Goal: Contribute content: Contribute content

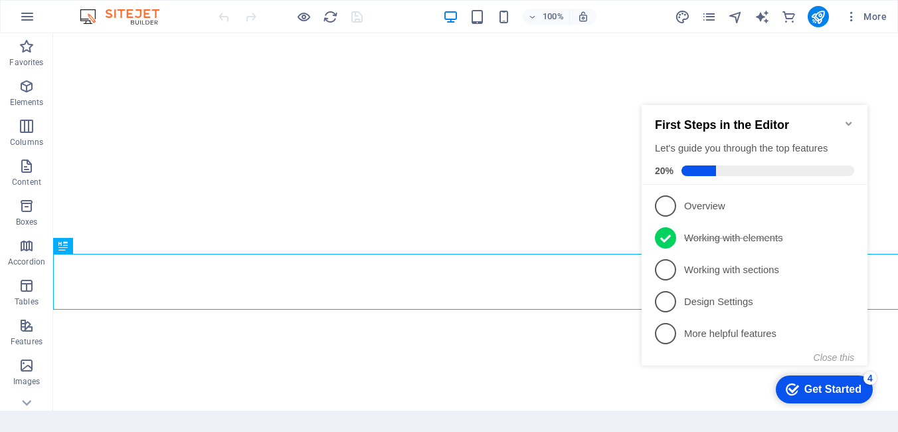
click at [850, 121] on icon "Minimize checklist" at bounding box center [848, 123] width 6 height 4
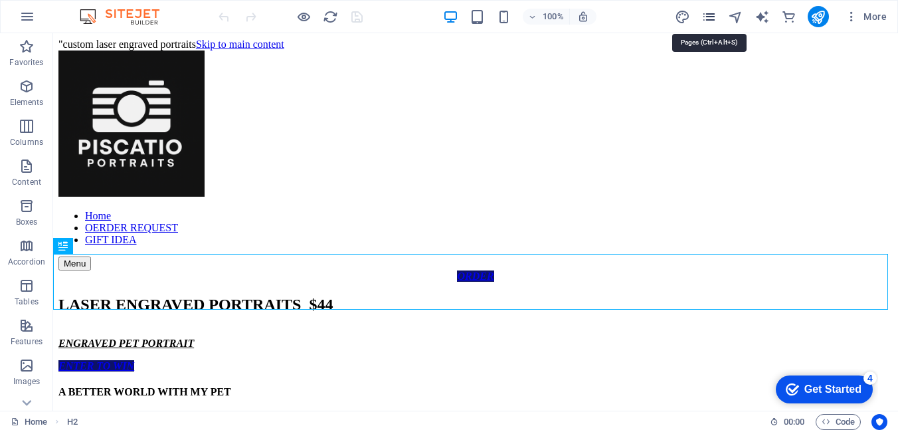
click at [715, 14] on icon "pages" at bounding box center [708, 16] width 15 height 15
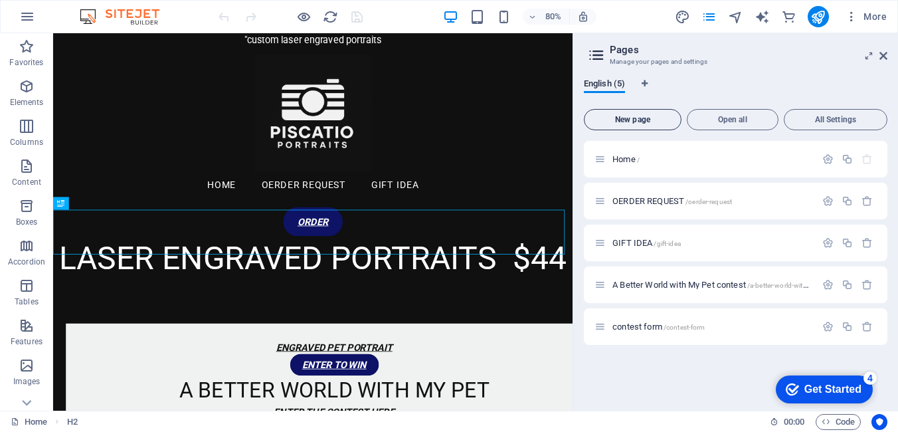
click at [632, 120] on span "New page" at bounding box center [633, 120] width 86 height 8
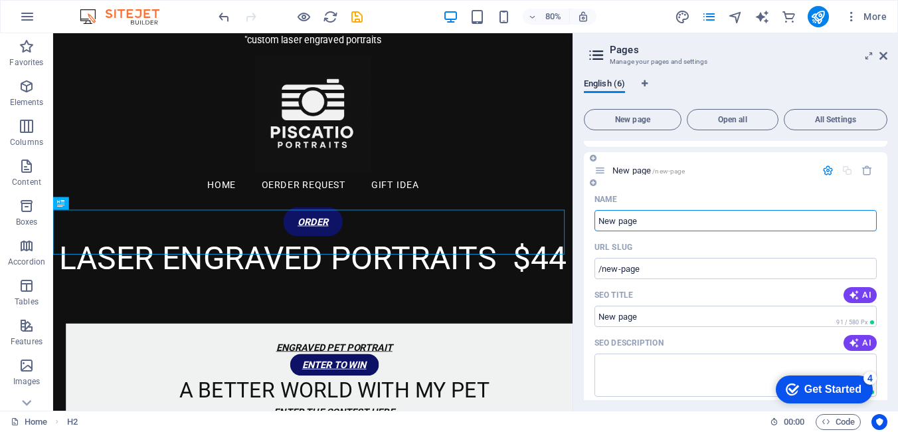
scroll to position [256, 0]
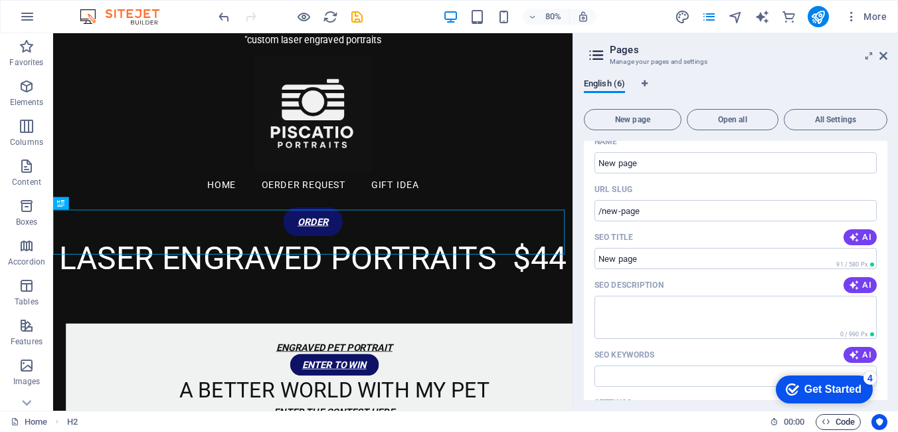
click at [831, 422] on span "Code" at bounding box center [837, 422] width 33 height 16
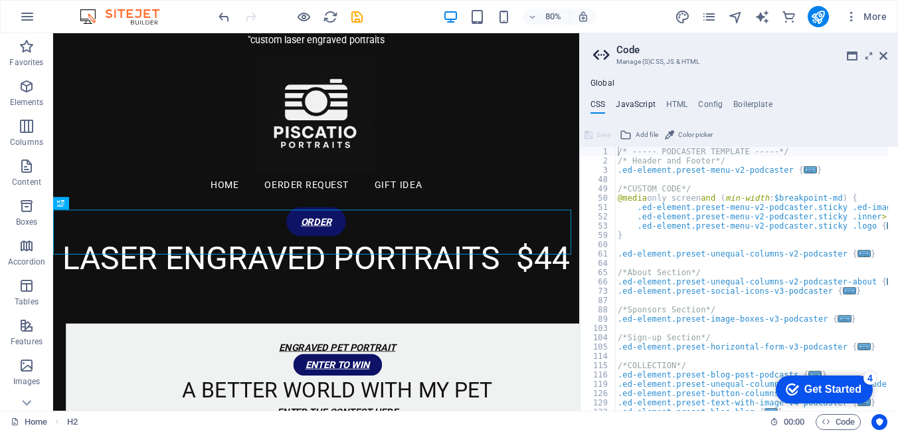
click at [635, 105] on h4 "JavaScript" at bounding box center [634, 107] width 39 height 15
type textarea "/* JS for preset "Menu V2" */"
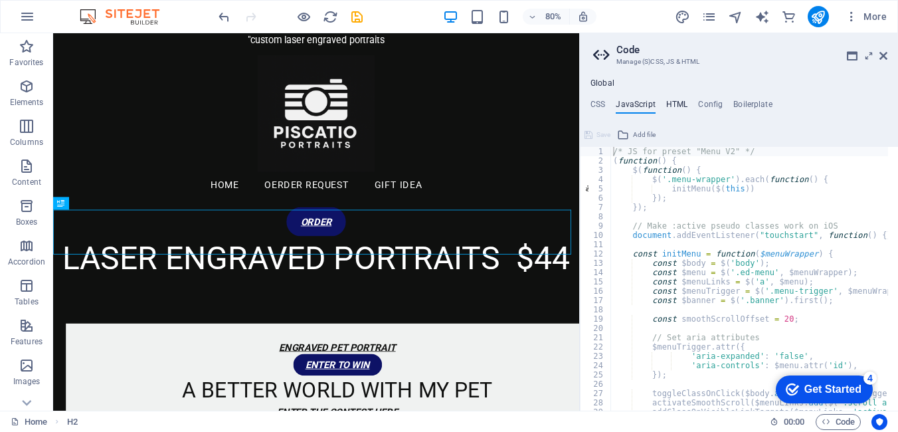
click at [673, 104] on h4 "HTML" at bounding box center [677, 107] width 22 height 15
type textarea "<a href="#main-content" class="wv-link-content button">Skip to main content</a>"
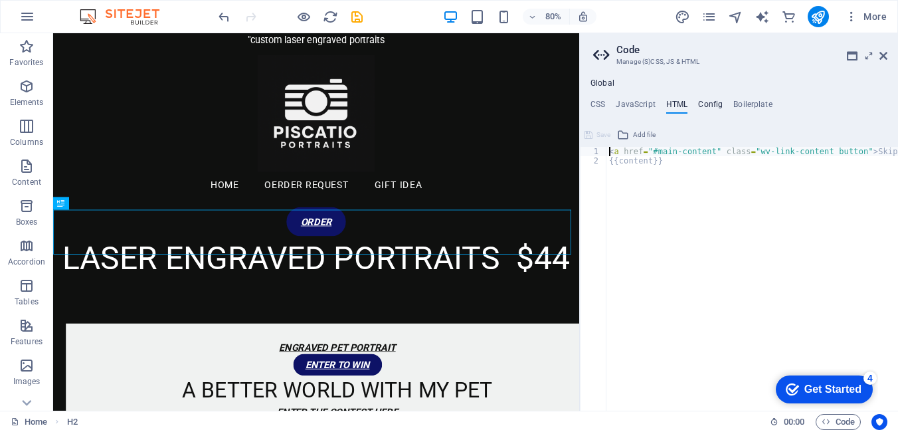
click at [710, 104] on h4 "Config" at bounding box center [710, 107] width 25 height 15
type textarea "$color-background: #0f100f;"
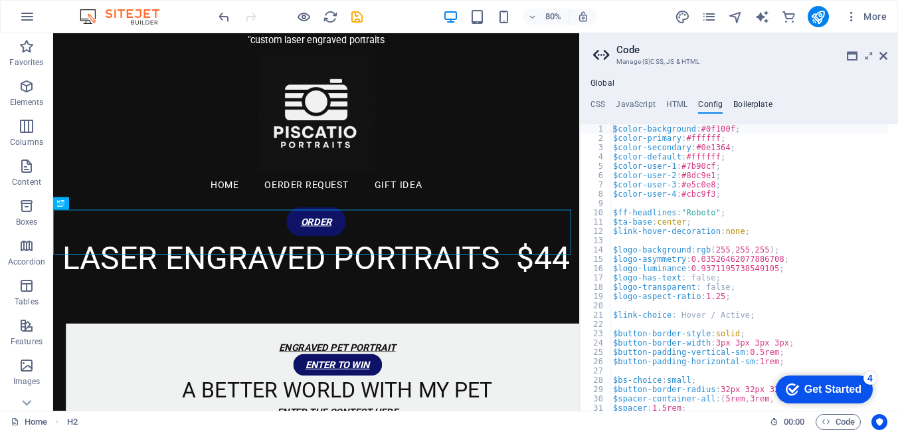
click at [750, 104] on h4 "Boilerplate" at bounding box center [752, 107] width 39 height 15
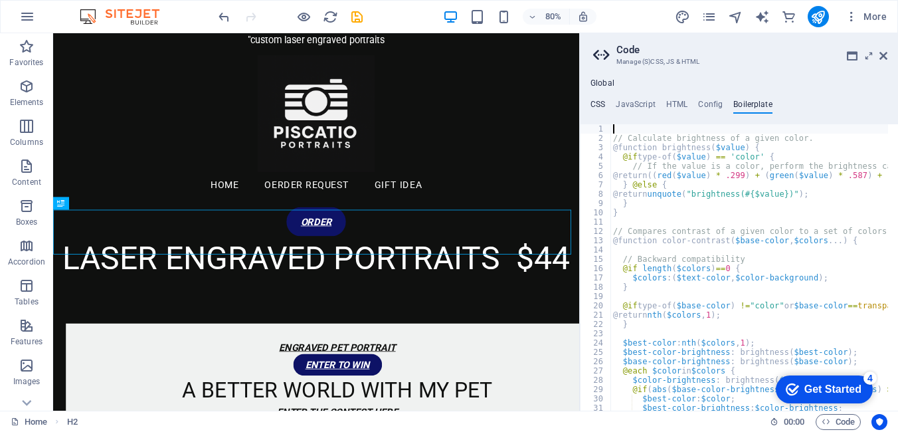
click at [597, 106] on h4 "CSS" at bounding box center [597, 107] width 15 height 15
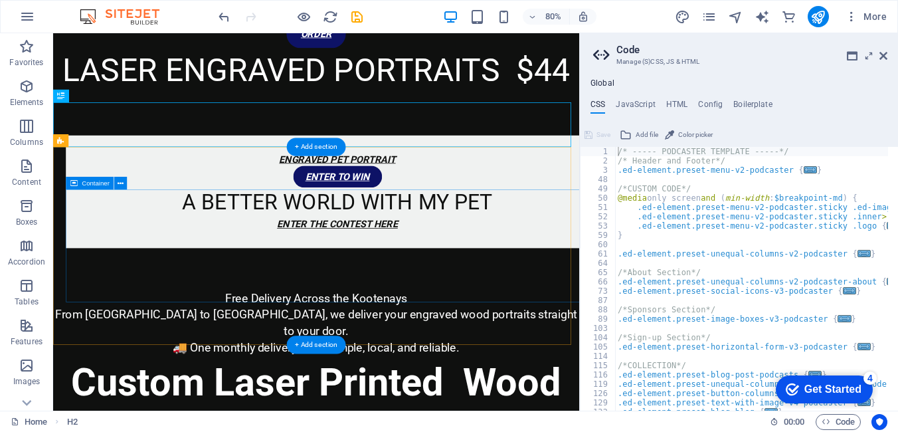
scroll to position [398, 0]
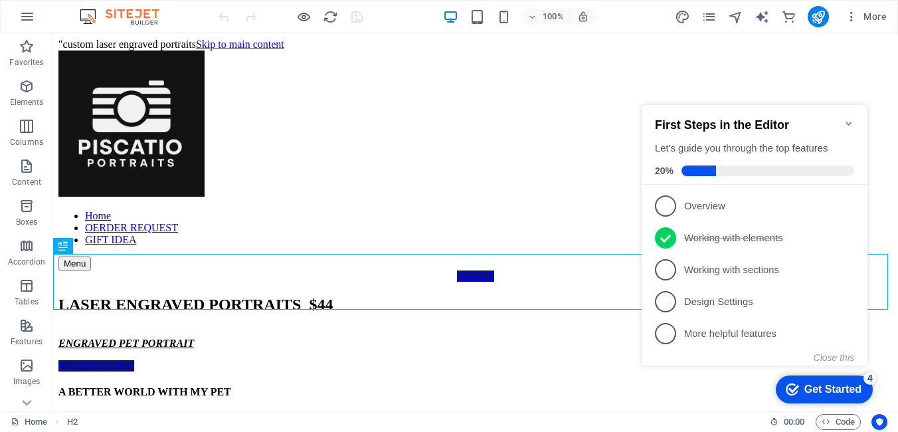
click at [850, 118] on icon "Minimize checklist" at bounding box center [848, 123] width 11 height 11
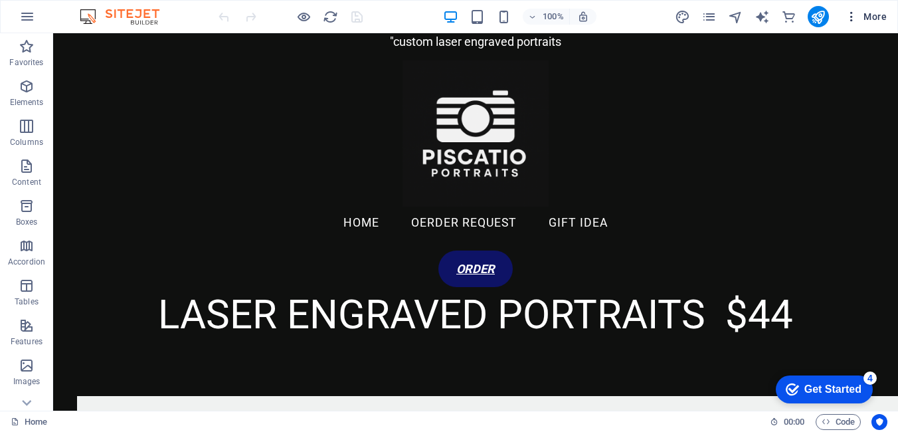
click at [850, 17] on icon "button" at bounding box center [851, 16] width 13 height 13
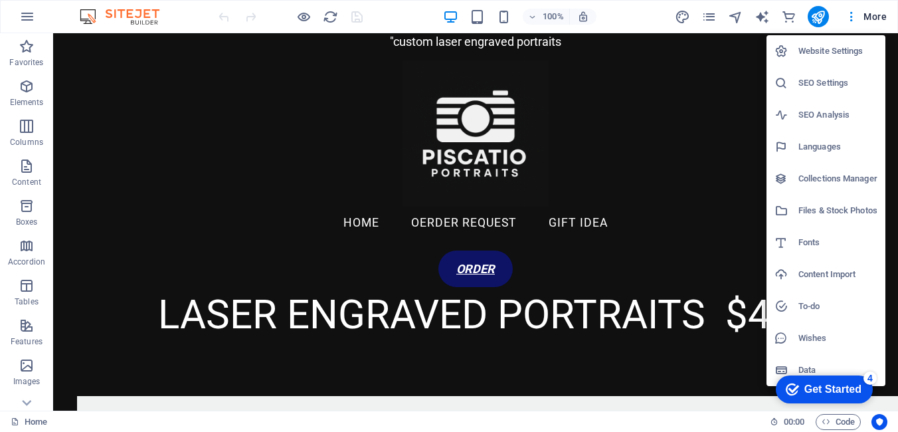
click at [718, 17] on div at bounding box center [449, 216] width 898 height 432
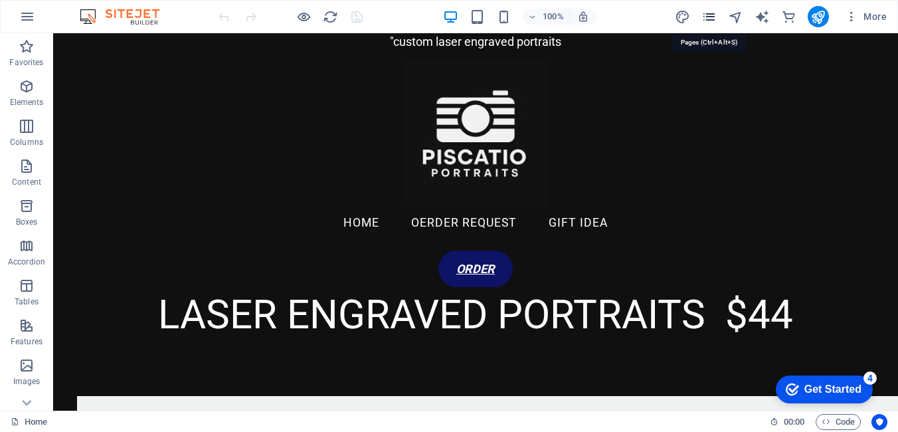
click at [712, 17] on icon "pages" at bounding box center [708, 16] width 15 height 15
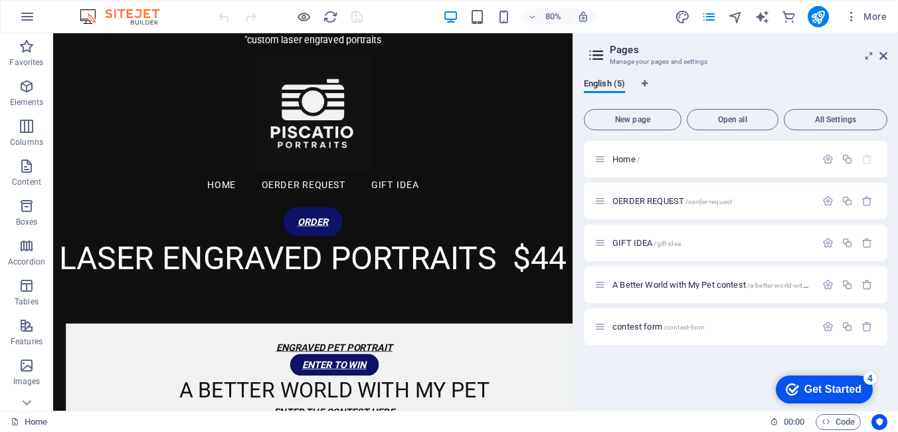
click at [596, 55] on icon at bounding box center [596, 55] width 20 height 19
click at [629, 120] on span "New page" at bounding box center [633, 120] width 86 height 8
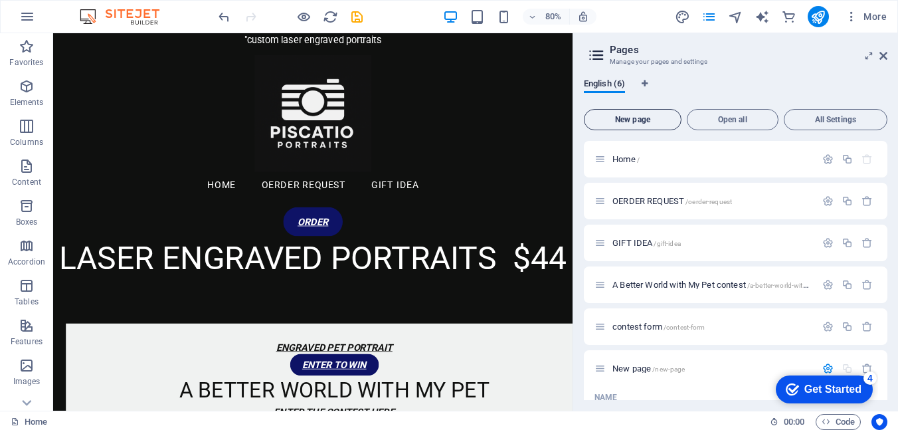
scroll to position [148, 0]
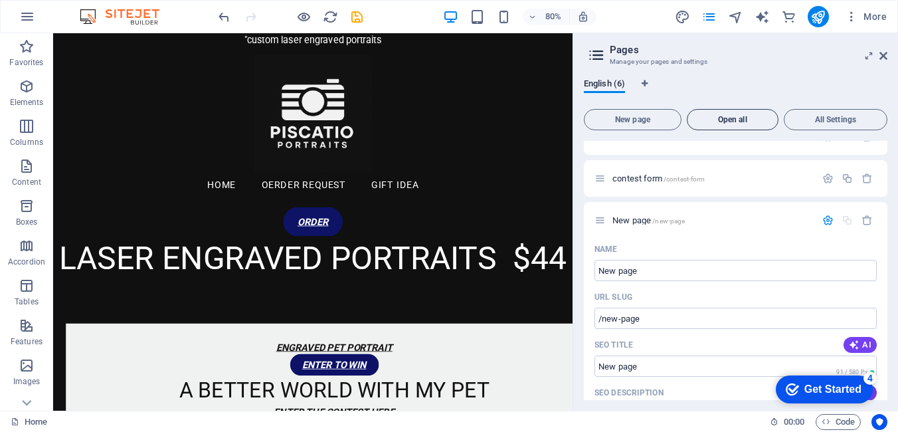
click at [752, 121] on span "Open all" at bounding box center [732, 120] width 80 height 8
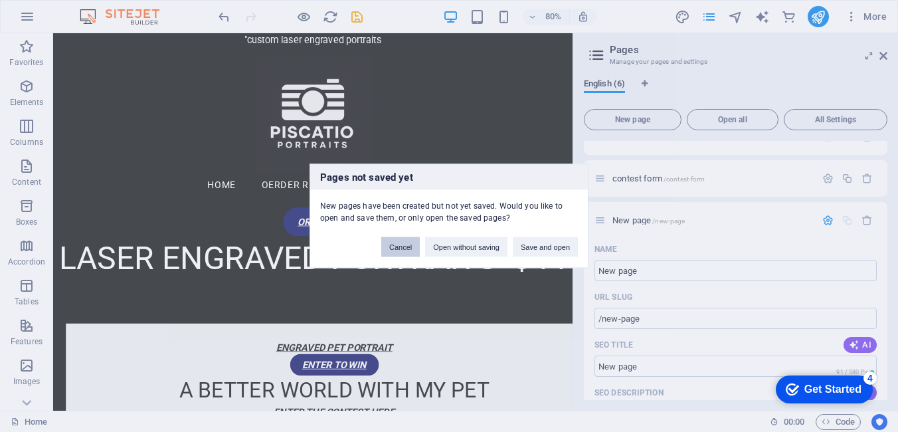
click at [413, 246] on button "Cancel" at bounding box center [400, 247] width 39 height 20
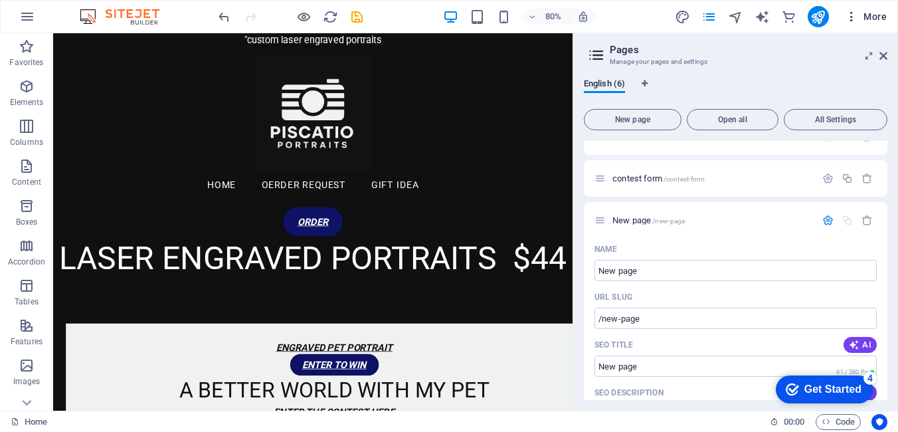
click at [883, 15] on span "More" at bounding box center [866, 16] width 42 height 13
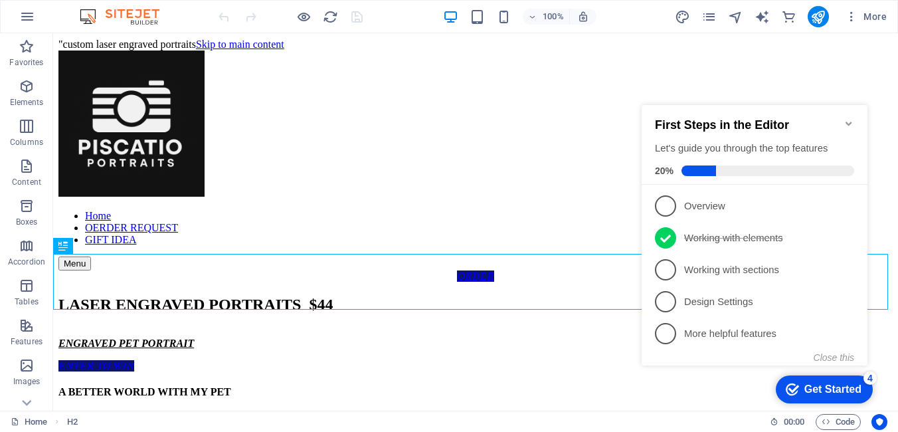
click at [846, 118] on icon "Minimize checklist" at bounding box center [848, 123] width 11 height 11
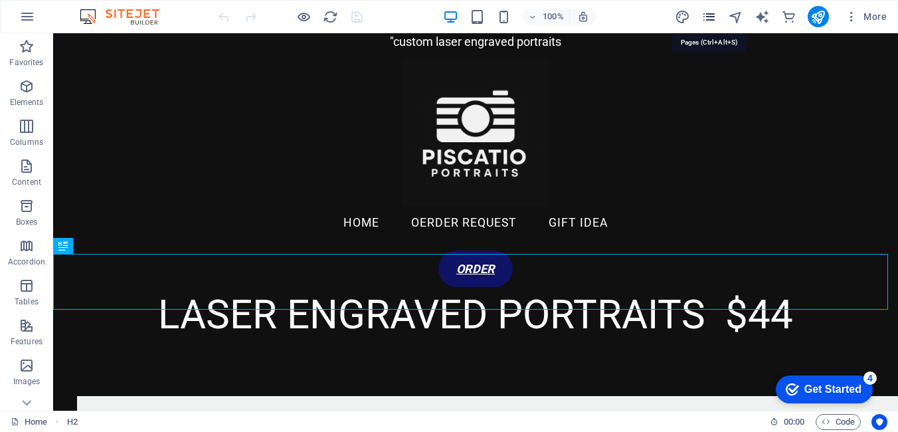
click at [709, 20] on icon "pages" at bounding box center [708, 16] width 15 height 15
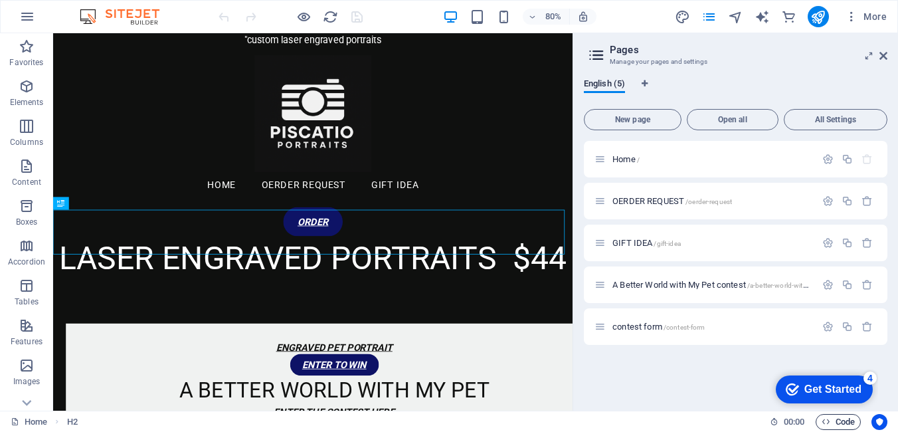
click at [833, 423] on span "Code" at bounding box center [837, 422] width 33 height 16
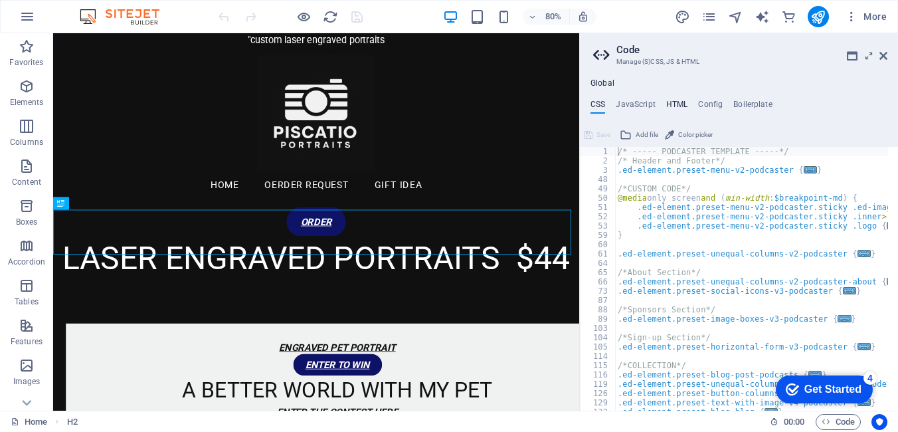
click at [676, 102] on h4 "HTML" at bounding box center [677, 107] width 22 height 15
type textarea "<a href="#main-content" class="wv-link-content button">Skip to main content</a>"
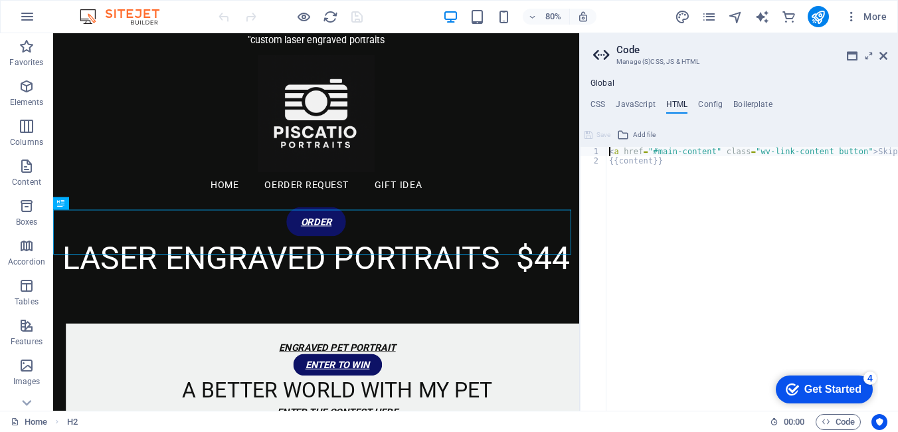
click at [620, 131] on icon at bounding box center [623, 135] width 12 height 16
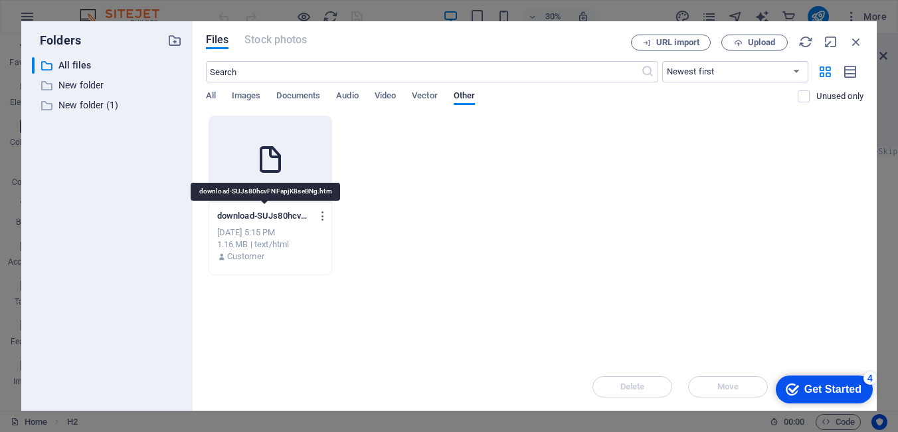
click at [264, 216] on p "download-SUJs80hcvFNFapjK8seBNg.htm" at bounding box center [264, 216] width 94 height 12
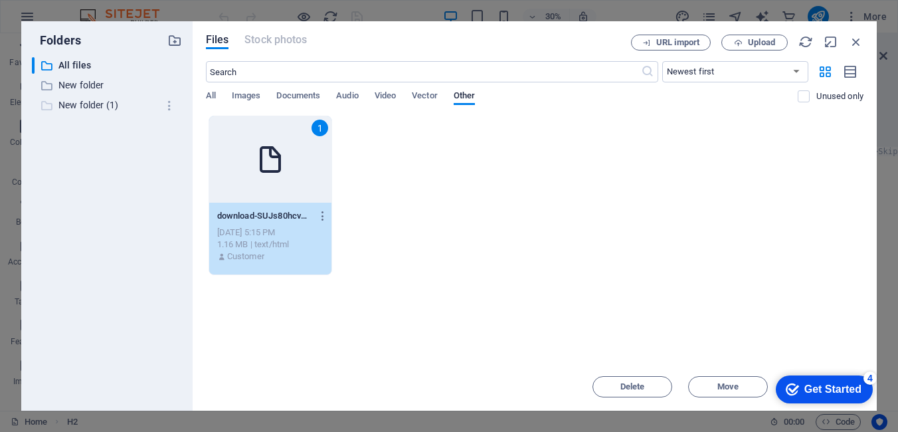
click at [69, 103] on p "New folder (1)" at bounding box center [107, 105] width 99 height 15
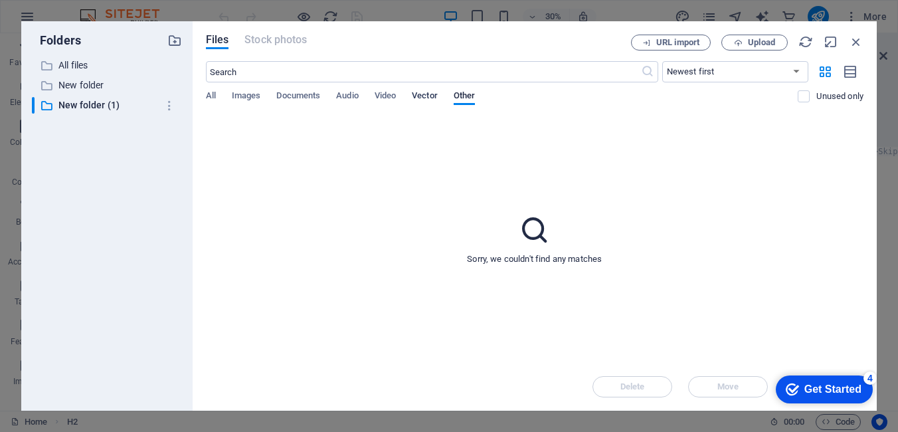
click at [421, 96] on span "Vector" at bounding box center [425, 97] width 26 height 19
click at [295, 96] on span "Documents" at bounding box center [298, 97] width 44 height 19
click at [244, 92] on span "Images" at bounding box center [246, 97] width 29 height 19
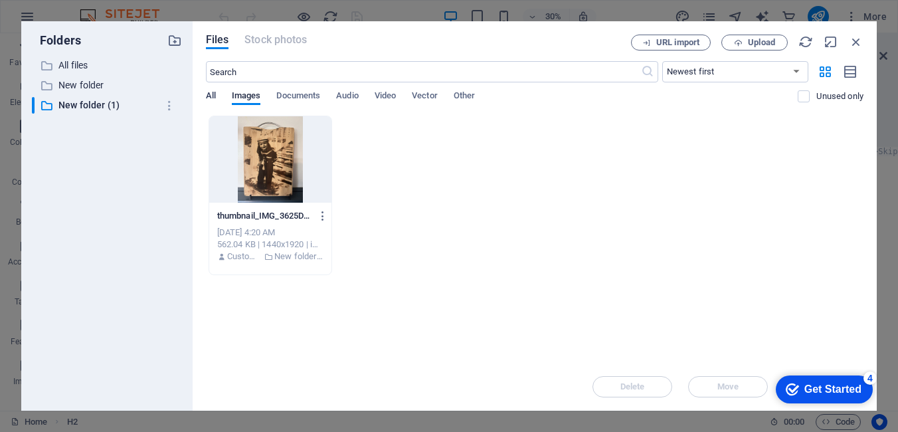
click at [210, 97] on span "All" at bounding box center [211, 97] width 10 height 19
click at [312, 93] on span "Documents" at bounding box center [298, 97] width 44 height 19
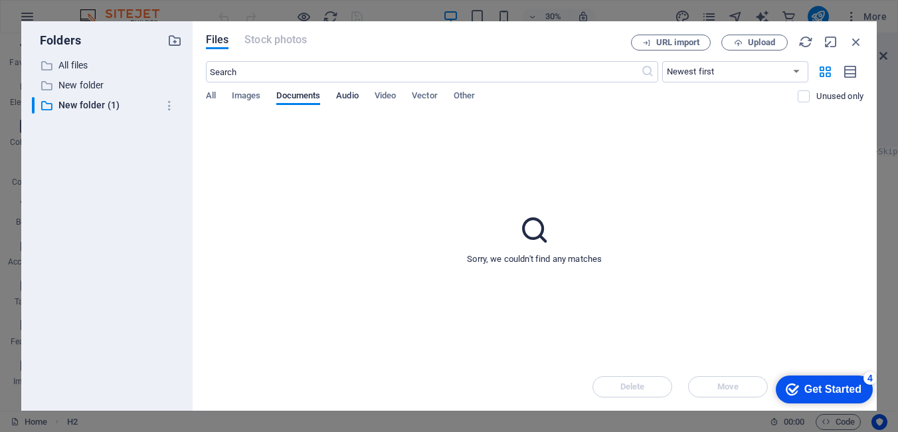
click at [347, 99] on span "Audio" at bounding box center [347, 97] width 22 height 19
drag, startPoint x: 387, startPoint y: 100, endPoint x: 416, endPoint y: 100, distance: 29.2
click at [388, 100] on span "Video" at bounding box center [384, 97] width 21 height 19
click at [429, 98] on span "Vector" at bounding box center [425, 97] width 26 height 19
drag, startPoint x: 462, startPoint y: 98, endPoint x: 495, endPoint y: 123, distance: 41.7
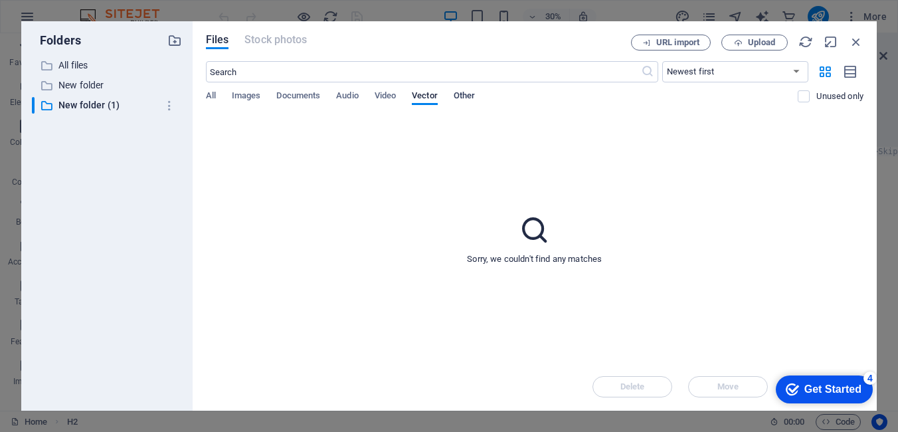
click at [463, 100] on span "Other" at bounding box center [463, 97] width 21 height 19
click at [862, 39] on icon "button" at bounding box center [856, 42] width 15 height 15
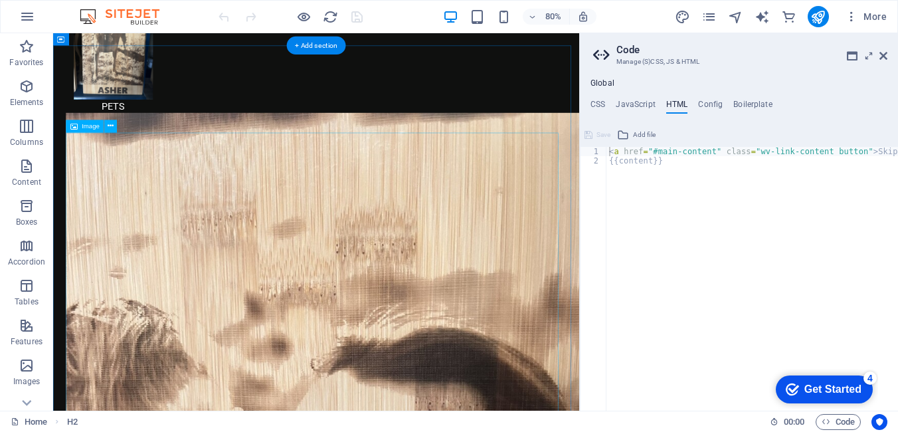
scroll to position [1660, 0]
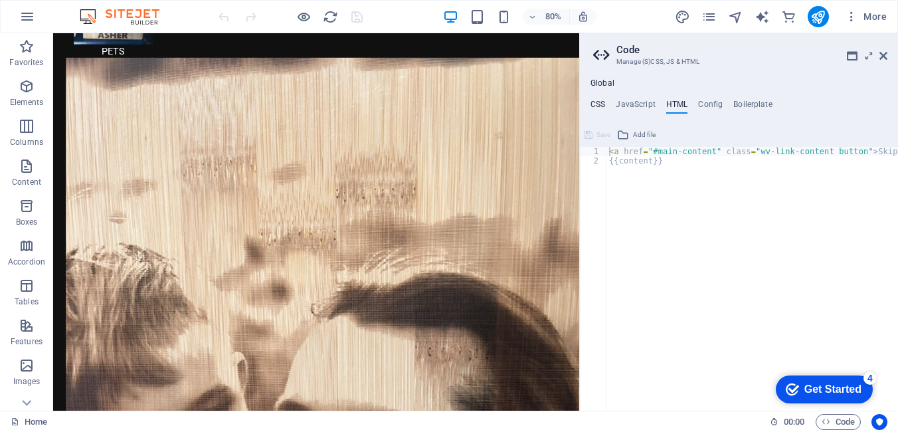
click at [600, 107] on h4 "CSS" at bounding box center [597, 107] width 15 height 15
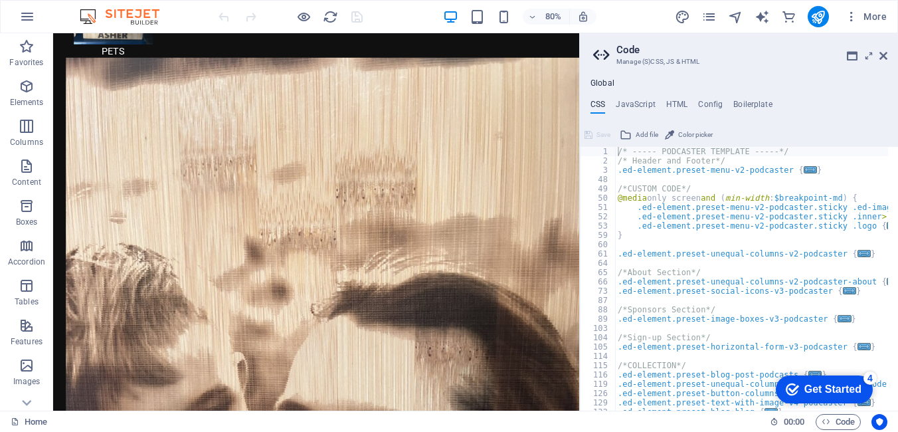
click at [596, 80] on h4 "Global" at bounding box center [602, 83] width 24 height 11
click at [604, 57] on icon at bounding box center [603, 55] width 20 height 19
click at [886, 53] on icon at bounding box center [883, 55] width 8 height 11
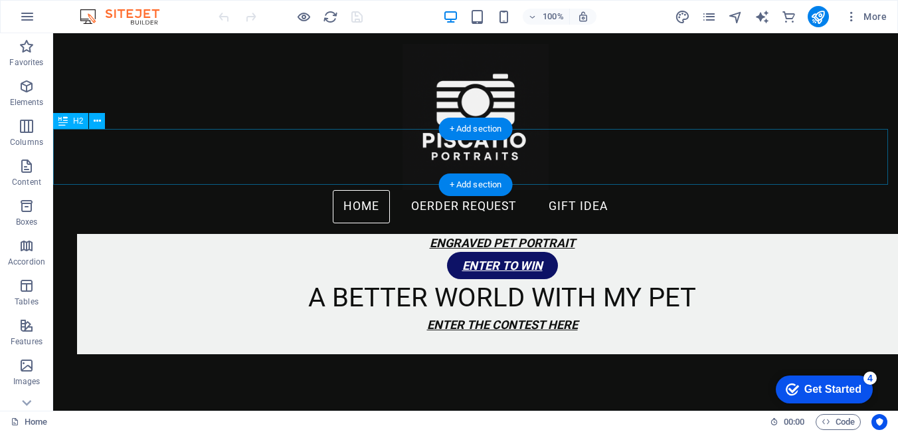
scroll to position [0, 0]
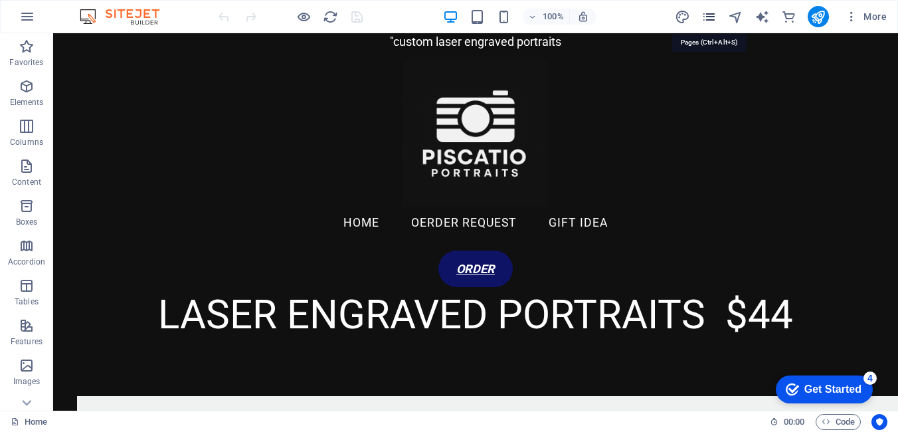
click at [705, 16] on icon "pages" at bounding box center [708, 16] width 15 height 15
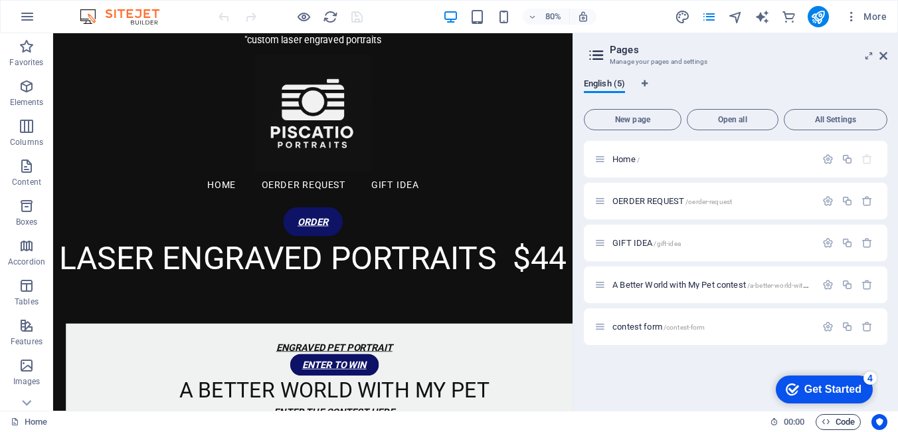
click at [823, 417] on icon "button" at bounding box center [825, 421] width 9 height 9
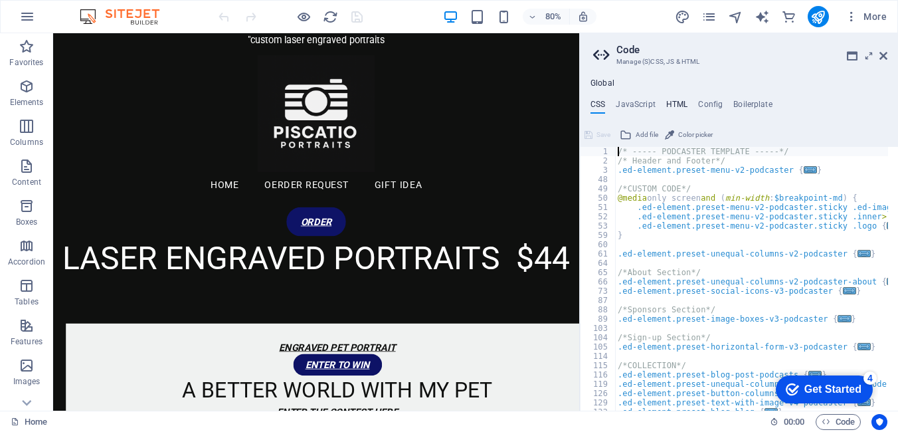
click at [672, 104] on h4 "HTML" at bounding box center [677, 107] width 22 height 15
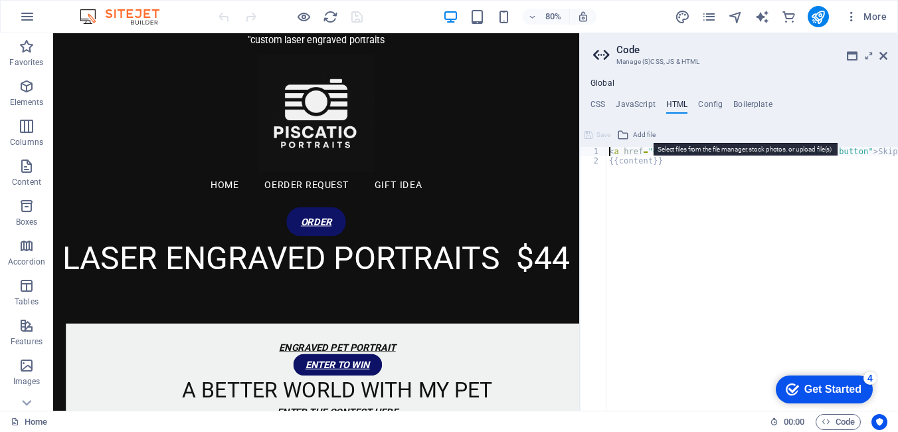
click at [637, 137] on span "Add file" at bounding box center [644, 135] width 23 height 16
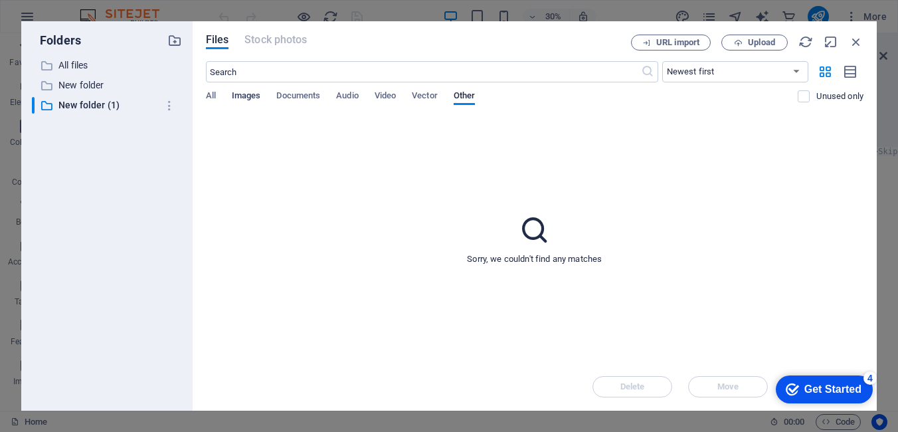
click at [252, 98] on span "Images" at bounding box center [246, 97] width 29 height 19
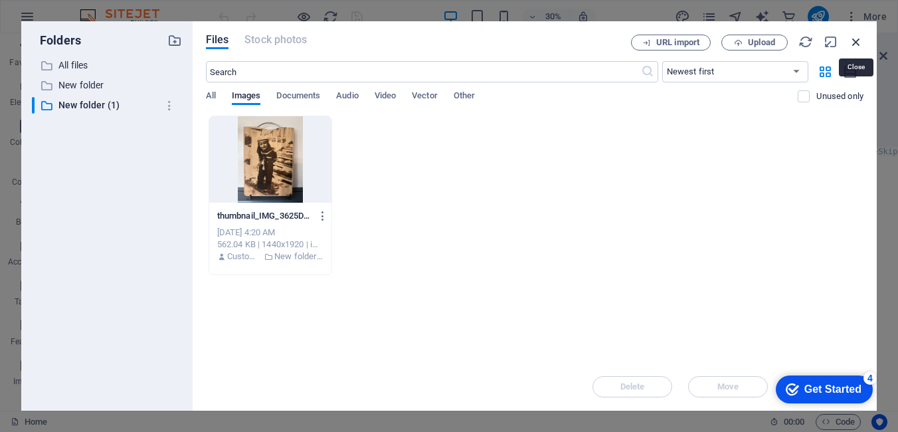
click at [854, 41] on icon "button" at bounding box center [856, 42] width 15 height 15
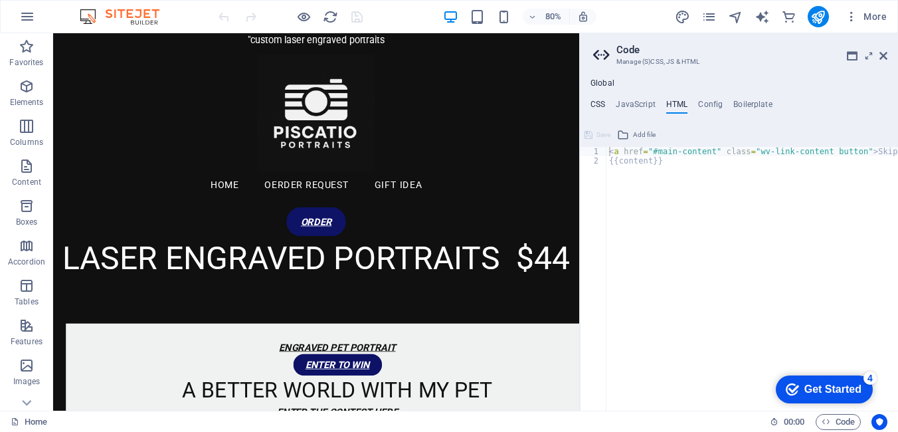
click at [597, 102] on h4 "CSS" at bounding box center [597, 107] width 15 height 15
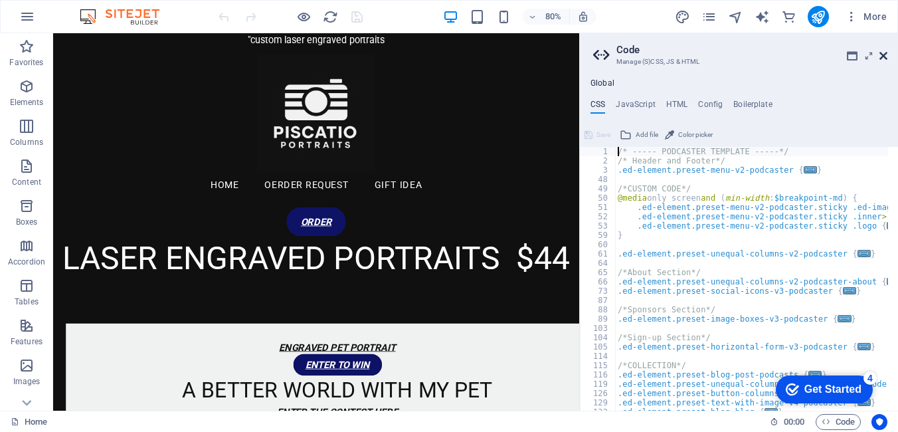
click at [879, 53] on icon at bounding box center [883, 55] width 8 height 11
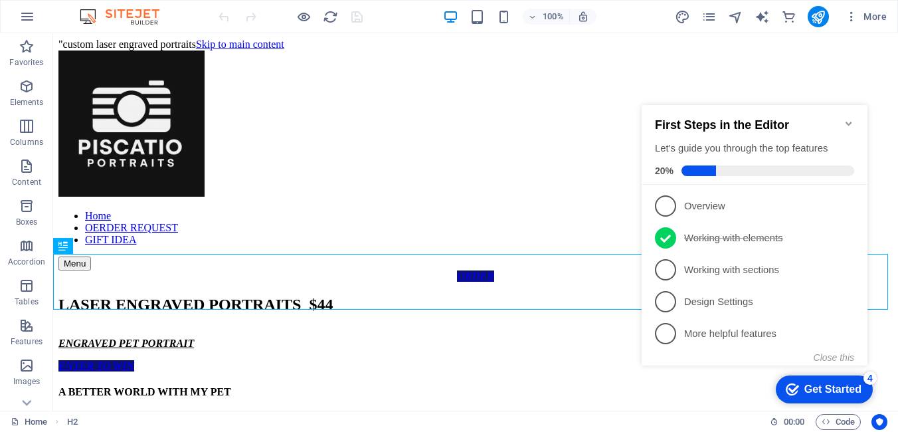
click at [850, 118] on icon "Minimize checklist" at bounding box center [848, 123] width 11 height 11
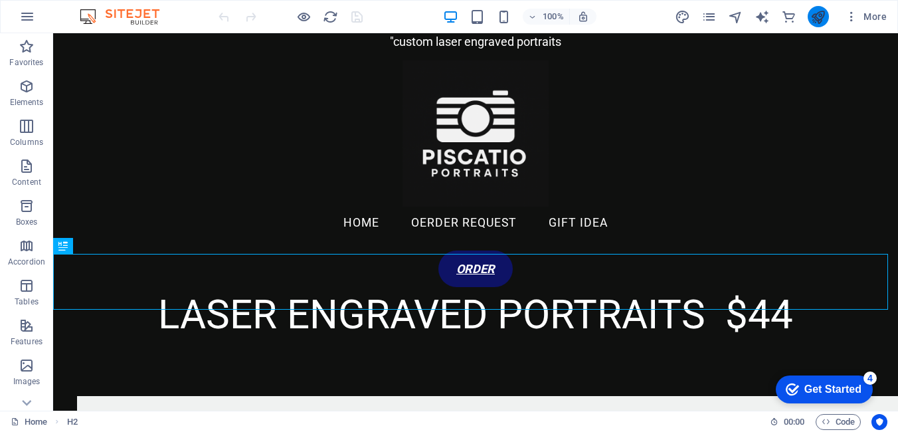
click at [826, 22] on button "publish" at bounding box center [817, 16] width 21 height 21
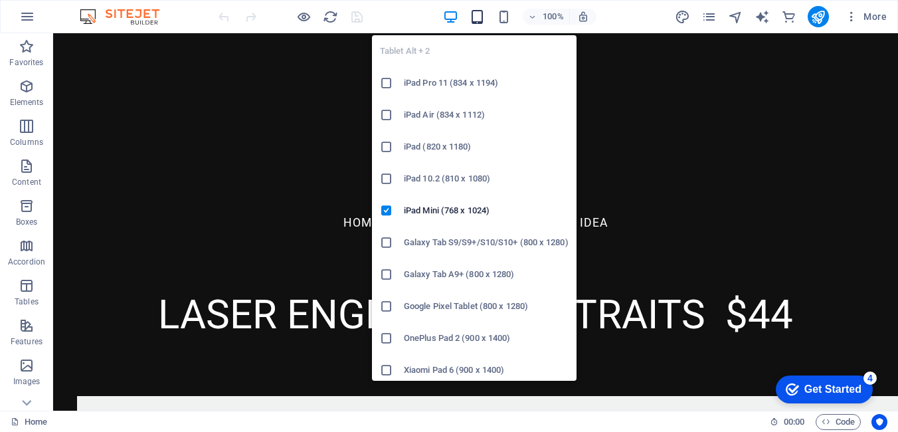
click at [482, 15] on icon "button" at bounding box center [476, 16] width 15 height 15
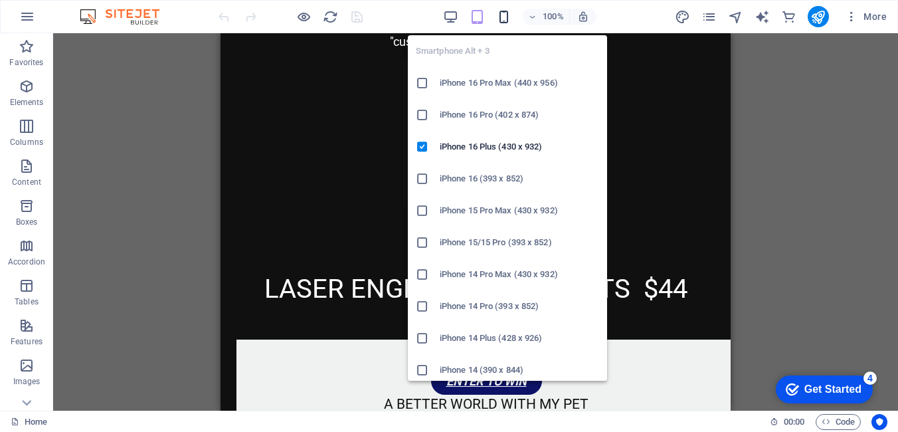
click at [507, 19] on icon "button" at bounding box center [503, 16] width 15 height 15
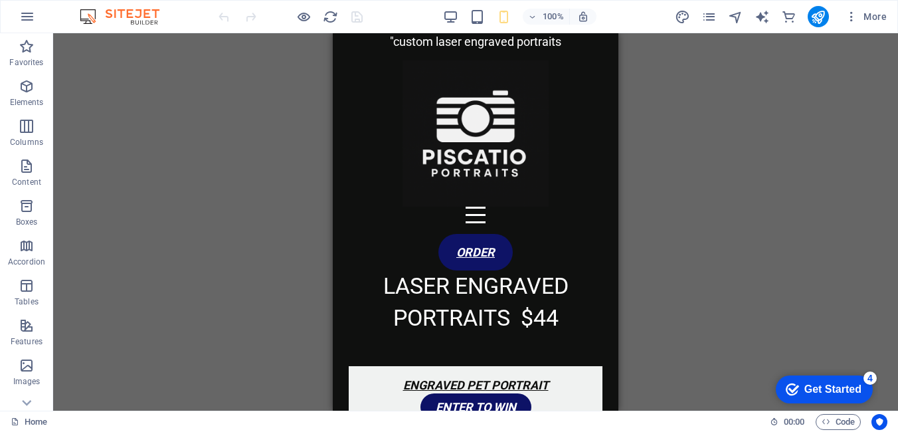
click at [442, 21] on div "100% More" at bounding box center [554, 16] width 676 height 21
click at [333, 17] on icon "reload" at bounding box center [330, 16] width 15 height 15
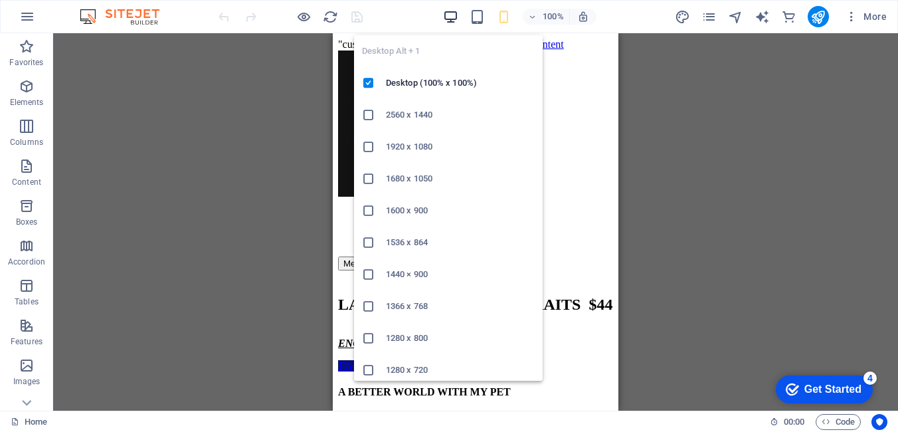
click at [446, 13] on icon "button" at bounding box center [450, 16] width 15 height 15
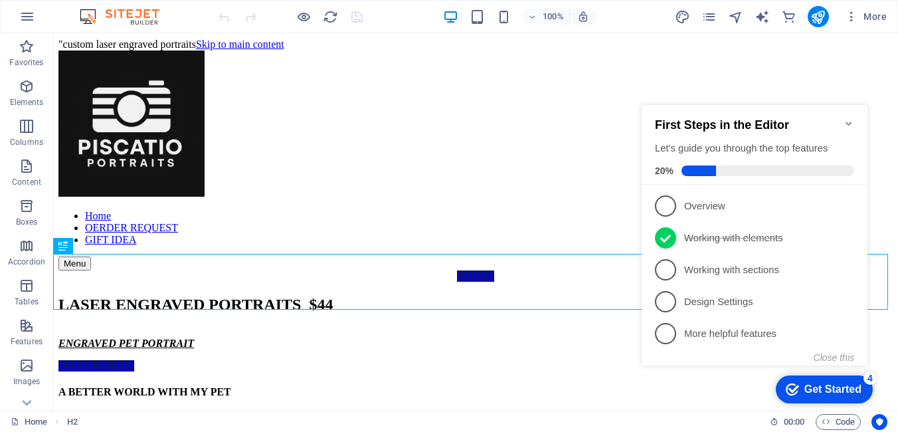
click at [850, 118] on icon "Minimize checklist" at bounding box center [848, 123] width 11 height 11
click at [847, 121] on icon "Minimize checklist" at bounding box center [848, 123] width 6 height 4
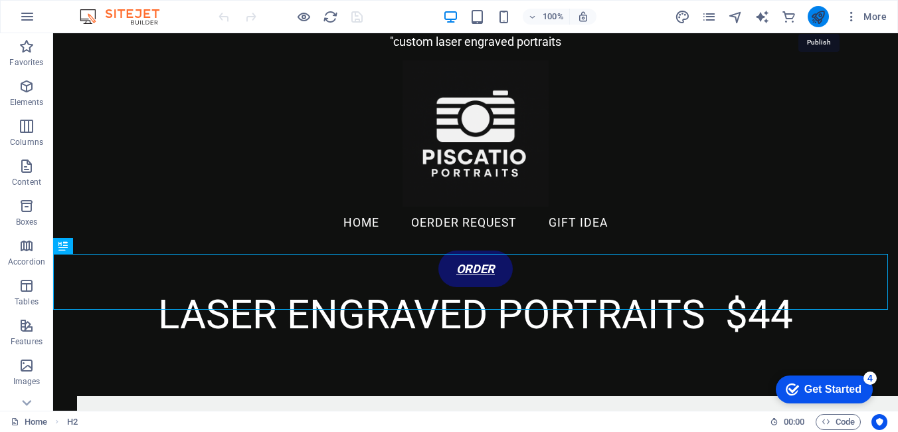
click at [815, 16] on icon "publish" at bounding box center [817, 16] width 15 height 15
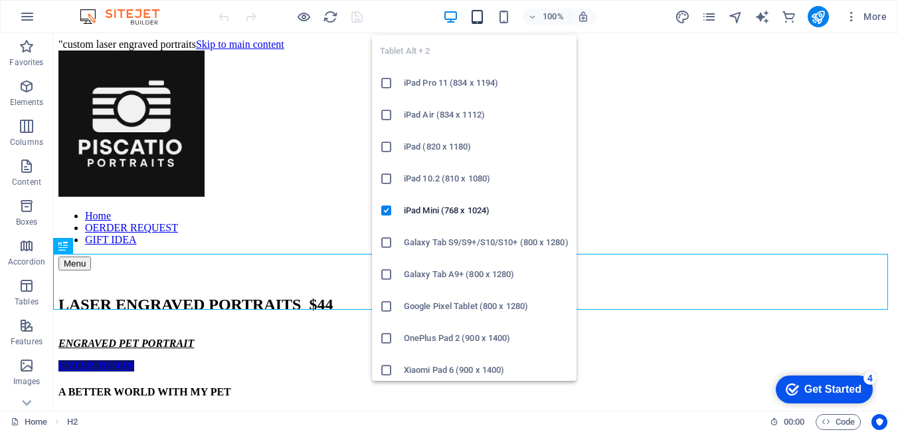
click at [475, 15] on icon "button" at bounding box center [476, 16] width 15 height 15
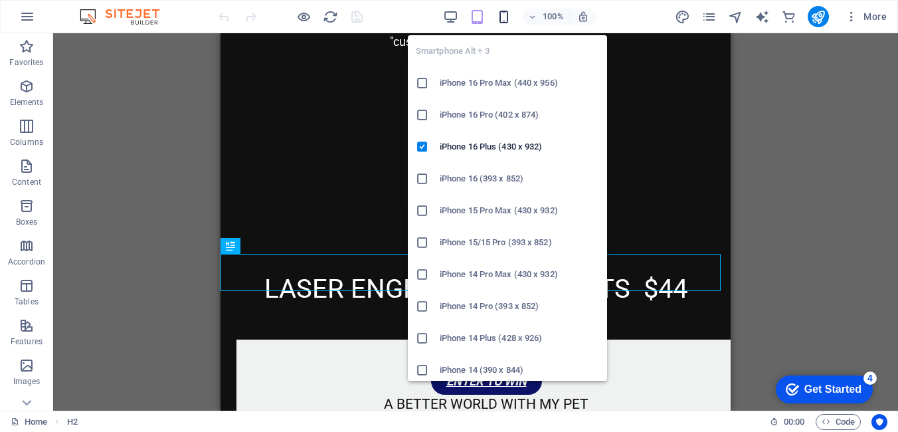
click at [500, 19] on icon "button" at bounding box center [503, 16] width 15 height 15
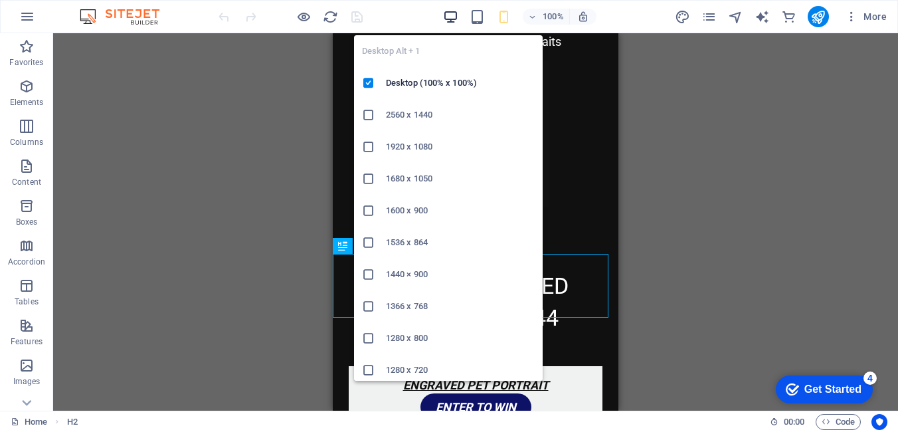
click at [448, 21] on icon "button" at bounding box center [450, 16] width 15 height 15
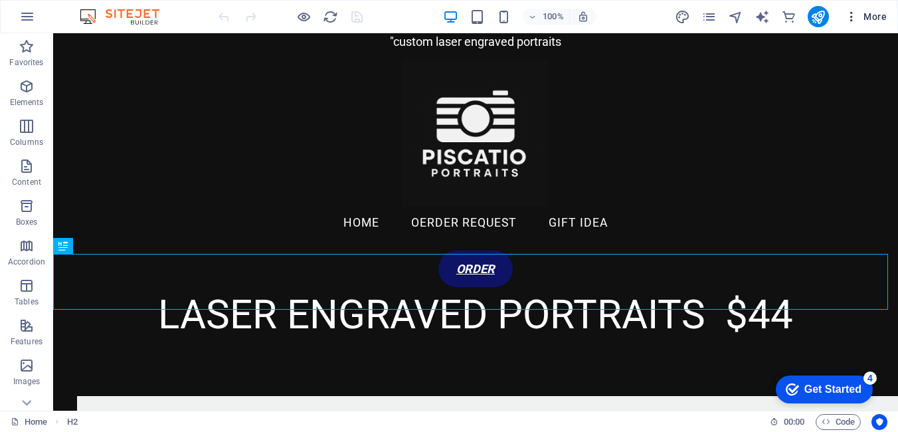
click at [852, 18] on icon "button" at bounding box center [851, 16] width 13 height 13
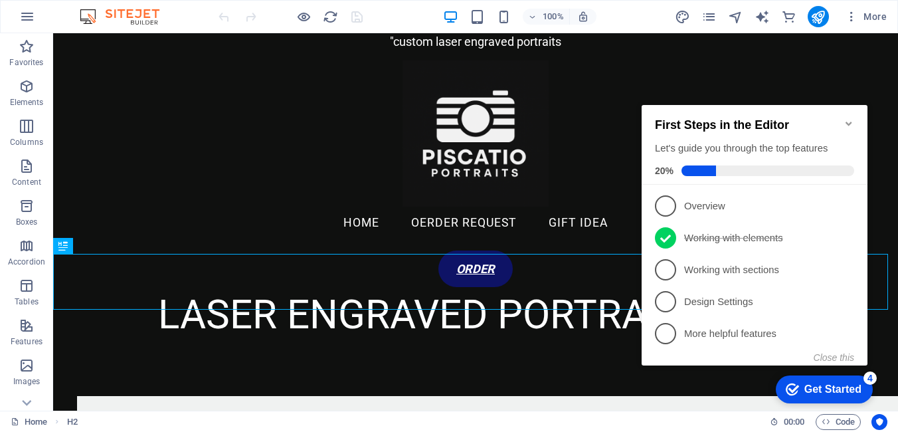
click at [849, 121] on icon "Minimize checklist" at bounding box center [848, 123] width 11 height 11
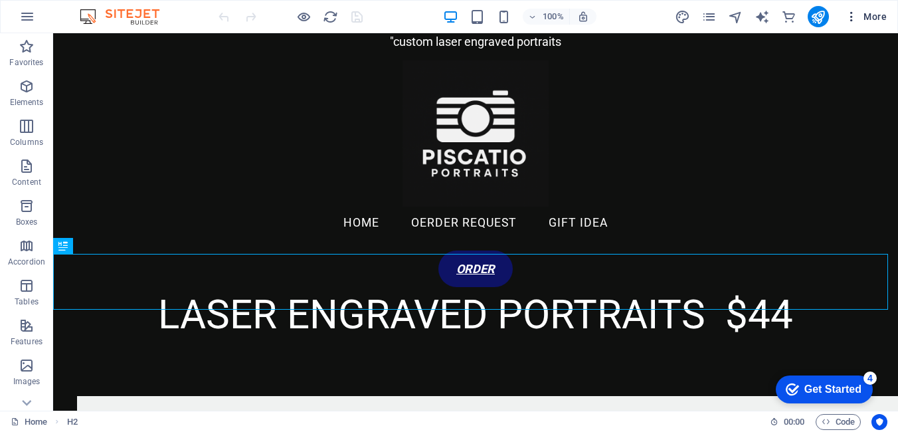
click at [870, 14] on span "More" at bounding box center [866, 16] width 42 height 13
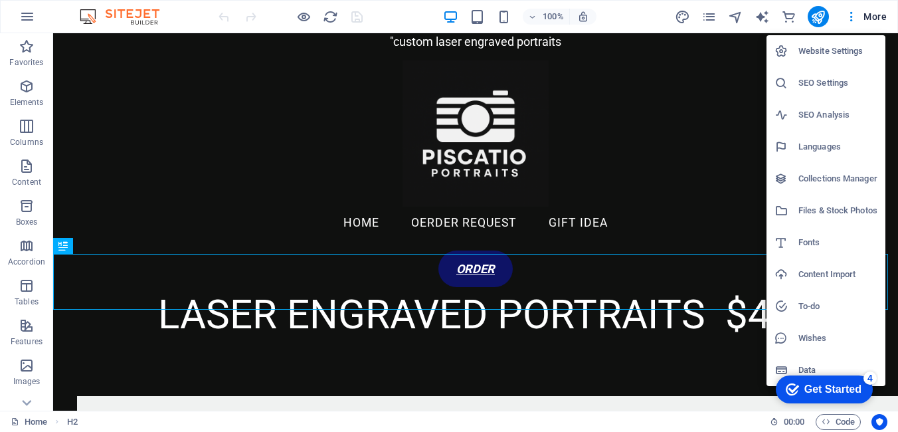
click at [831, 421] on div at bounding box center [449, 216] width 898 height 432
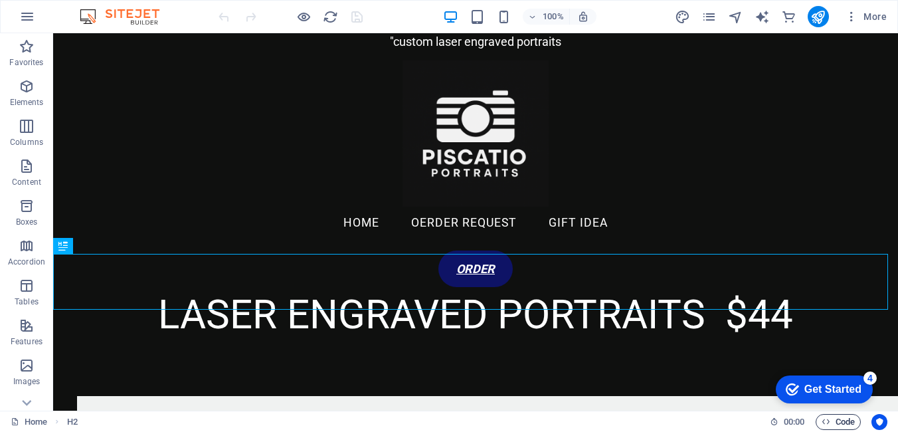
click at [834, 422] on span "Code" at bounding box center [837, 422] width 33 height 16
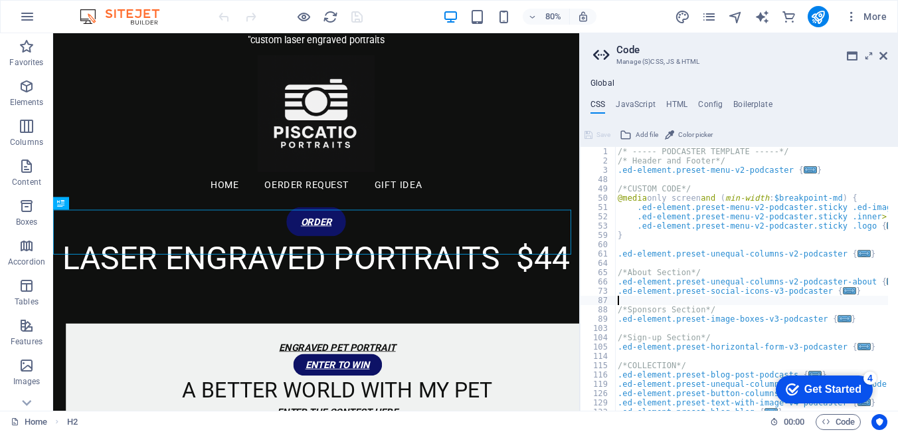
scroll to position [4050, 0]
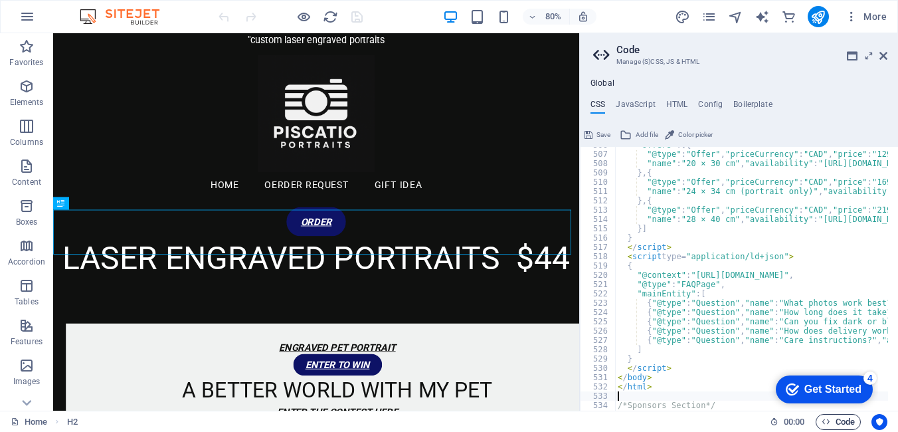
click at [849, 419] on span "Code" at bounding box center [837, 422] width 33 height 16
click at [885, 54] on icon at bounding box center [883, 55] width 8 height 11
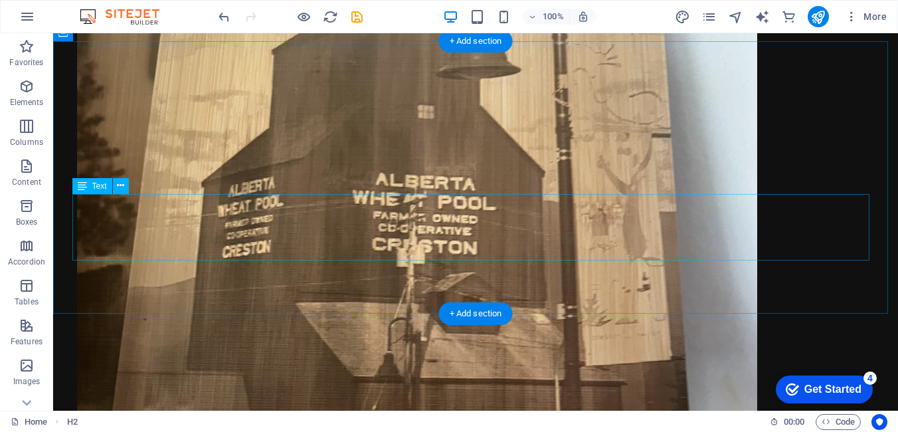
scroll to position [2870, 0]
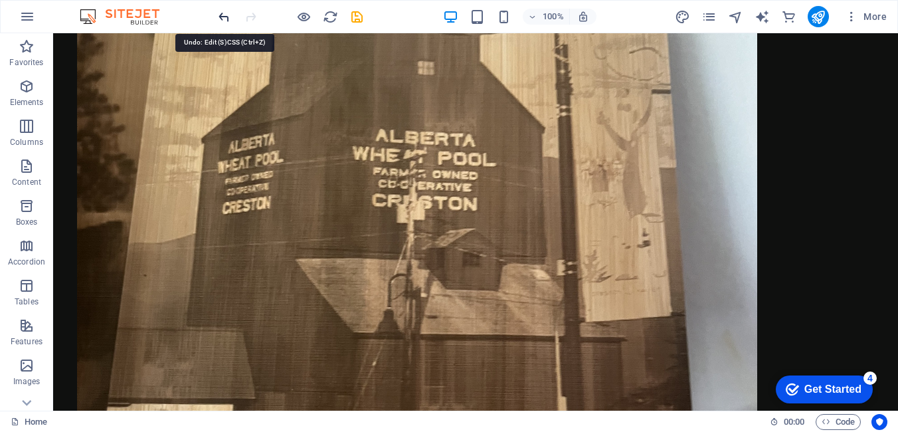
click at [226, 18] on icon "undo" at bounding box center [223, 16] width 15 height 15
click at [252, 17] on icon "redo" at bounding box center [250, 16] width 15 height 15
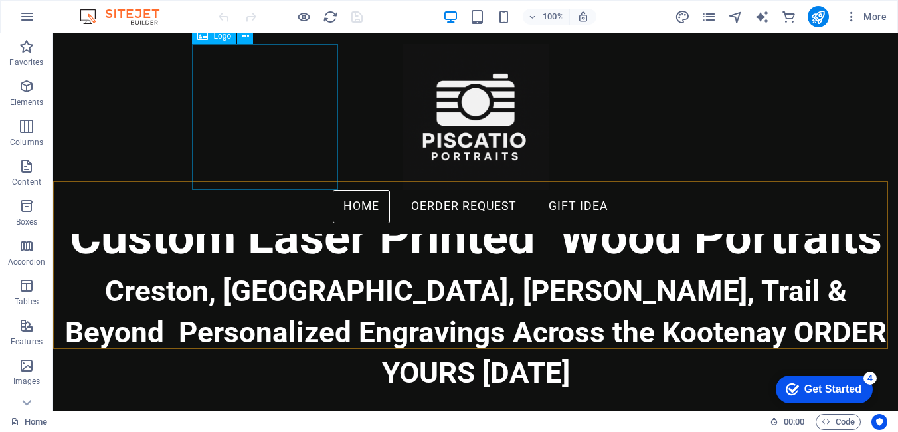
scroll to position [413, 0]
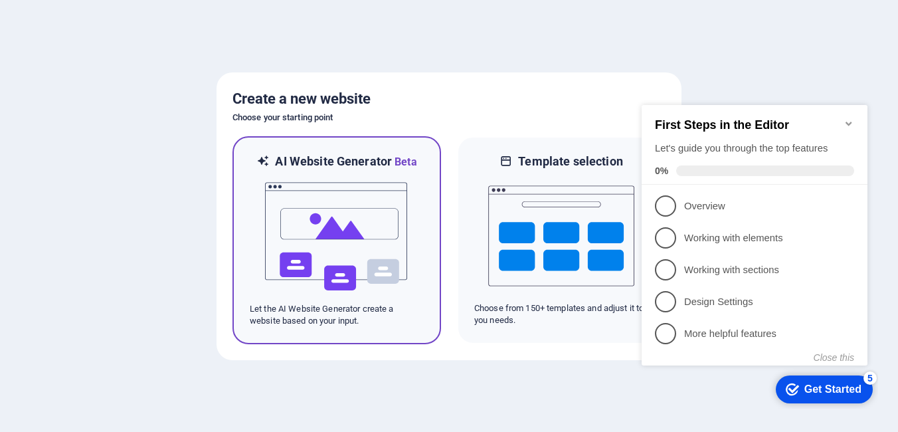
click at [327, 211] on img at bounding box center [337, 236] width 146 height 133
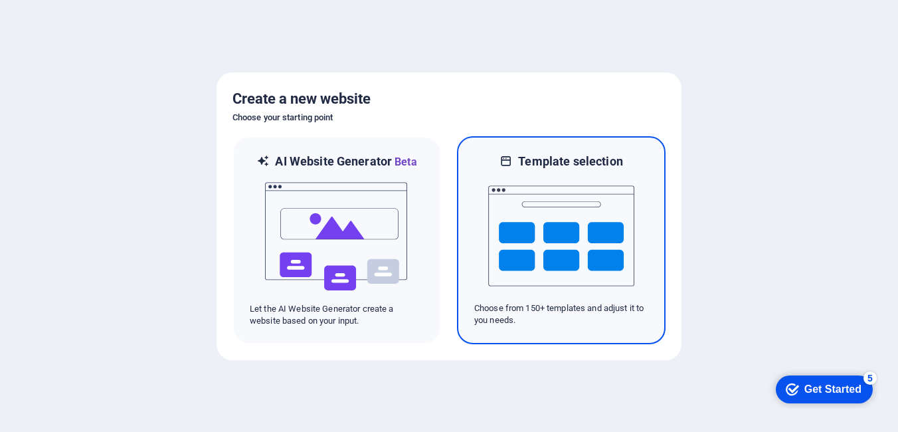
click at [525, 257] on img at bounding box center [561, 235] width 146 height 133
